Goal: Information Seeking & Learning: Learn about a topic

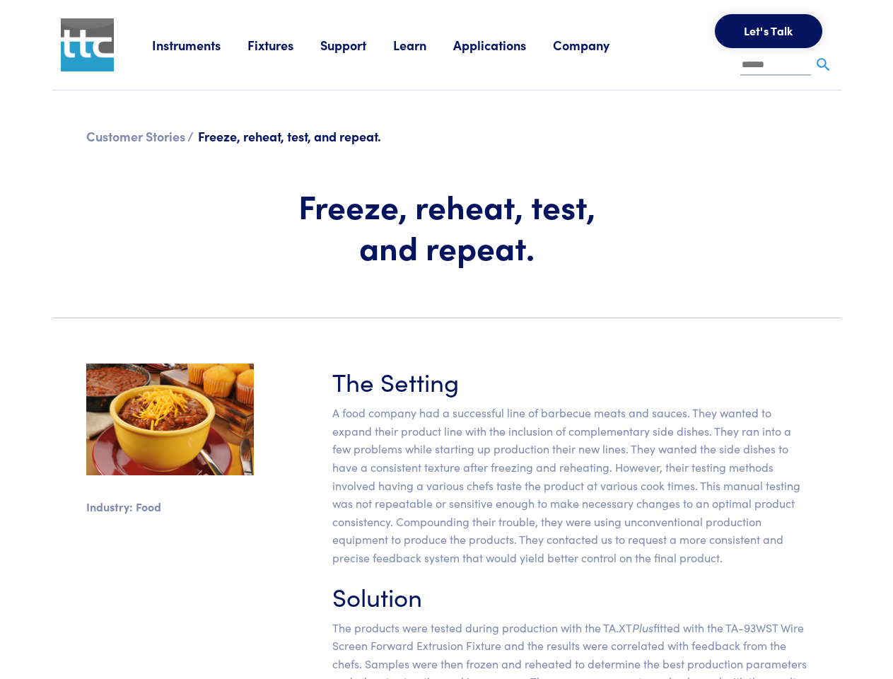
click at [446, 339] on section "Industry: Food The Setting A food company had a successful line of barbecue mea…" at bounding box center [447, 551] width 806 height 443
click at [200, 45] on link "Instruments" at bounding box center [199, 45] width 95 height 18
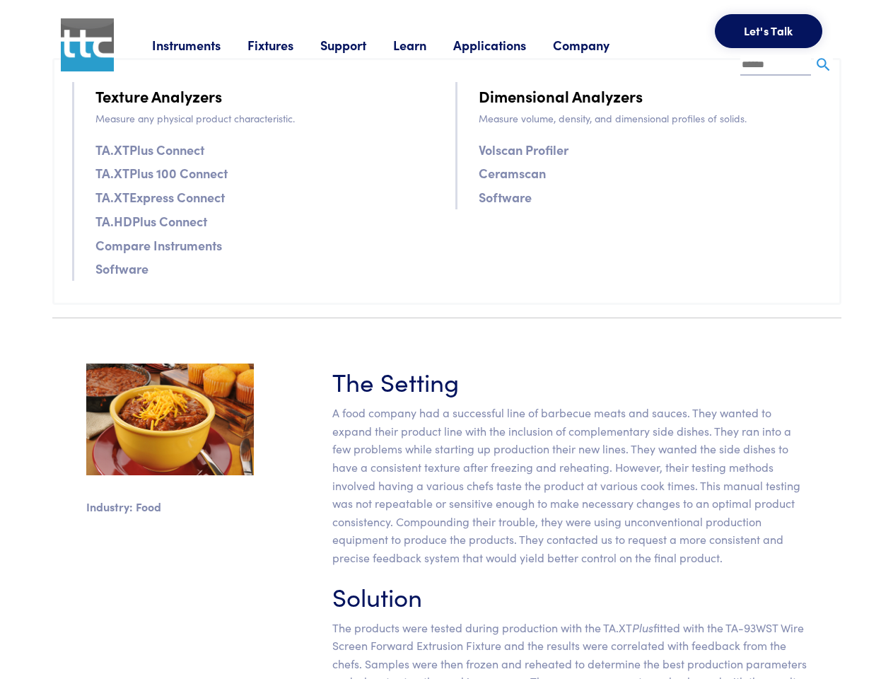
click at [286, 45] on link "Fixtures" at bounding box center [284, 45] width 73 height 18
click at [359, 45] on link "Support" at bounding box center [356, 45] width 73 height 18
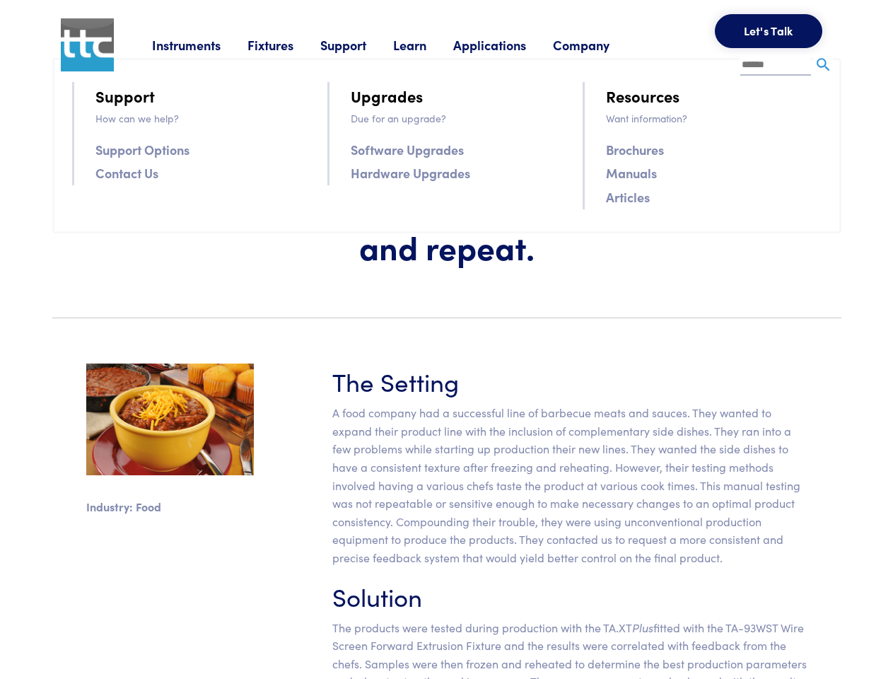
click at [427, 45] on link "Learn" at bounding box center [423, 45] width 60 height 18
